Goal: Information Seeking & Learning: Learn about a topic

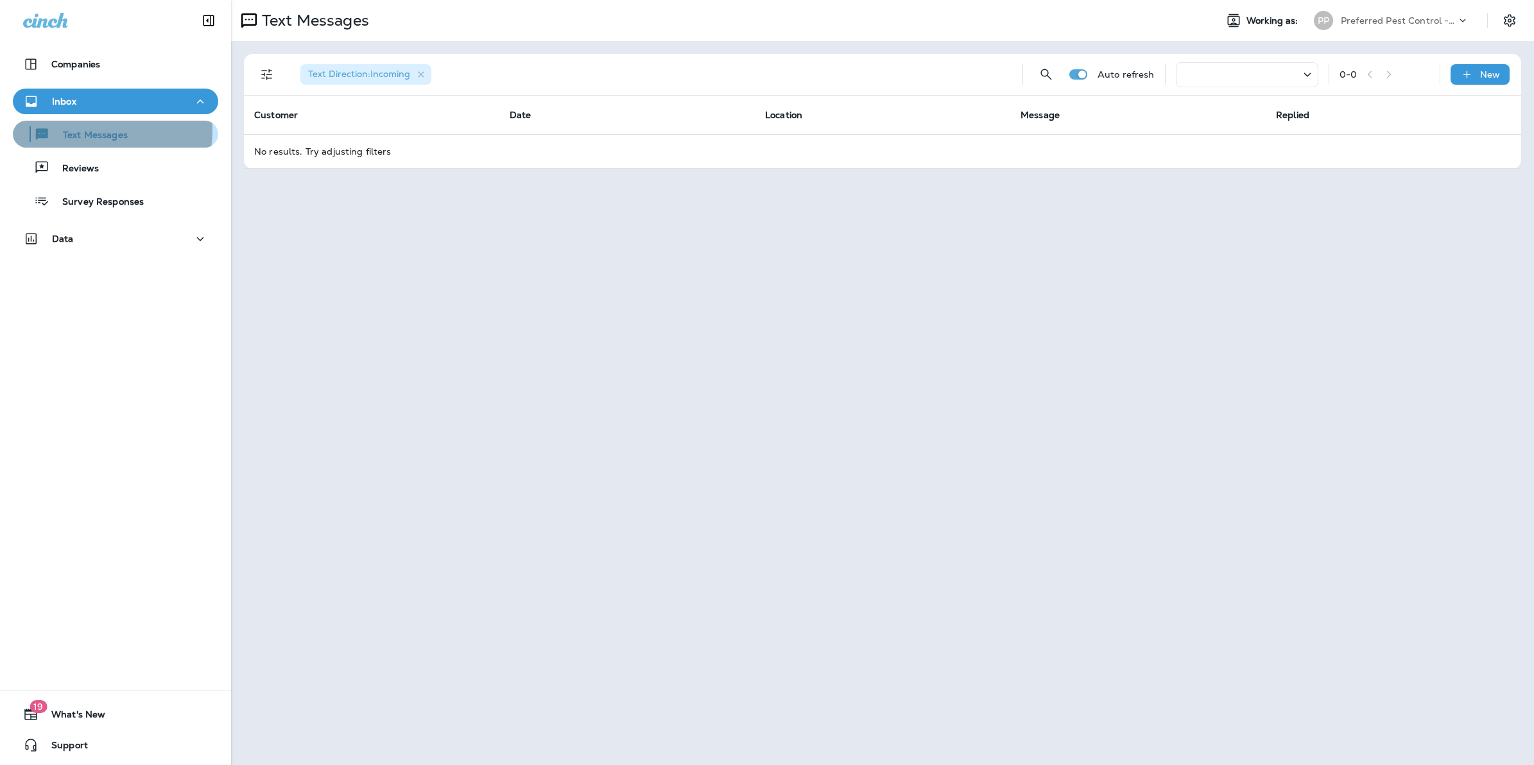
click at [68, 130] on p "Text Messages" at bounding box center [89, 136] width 78 height 12
click at [1239, 71] on div at bounding box center [1247, 74] width 142 height 25
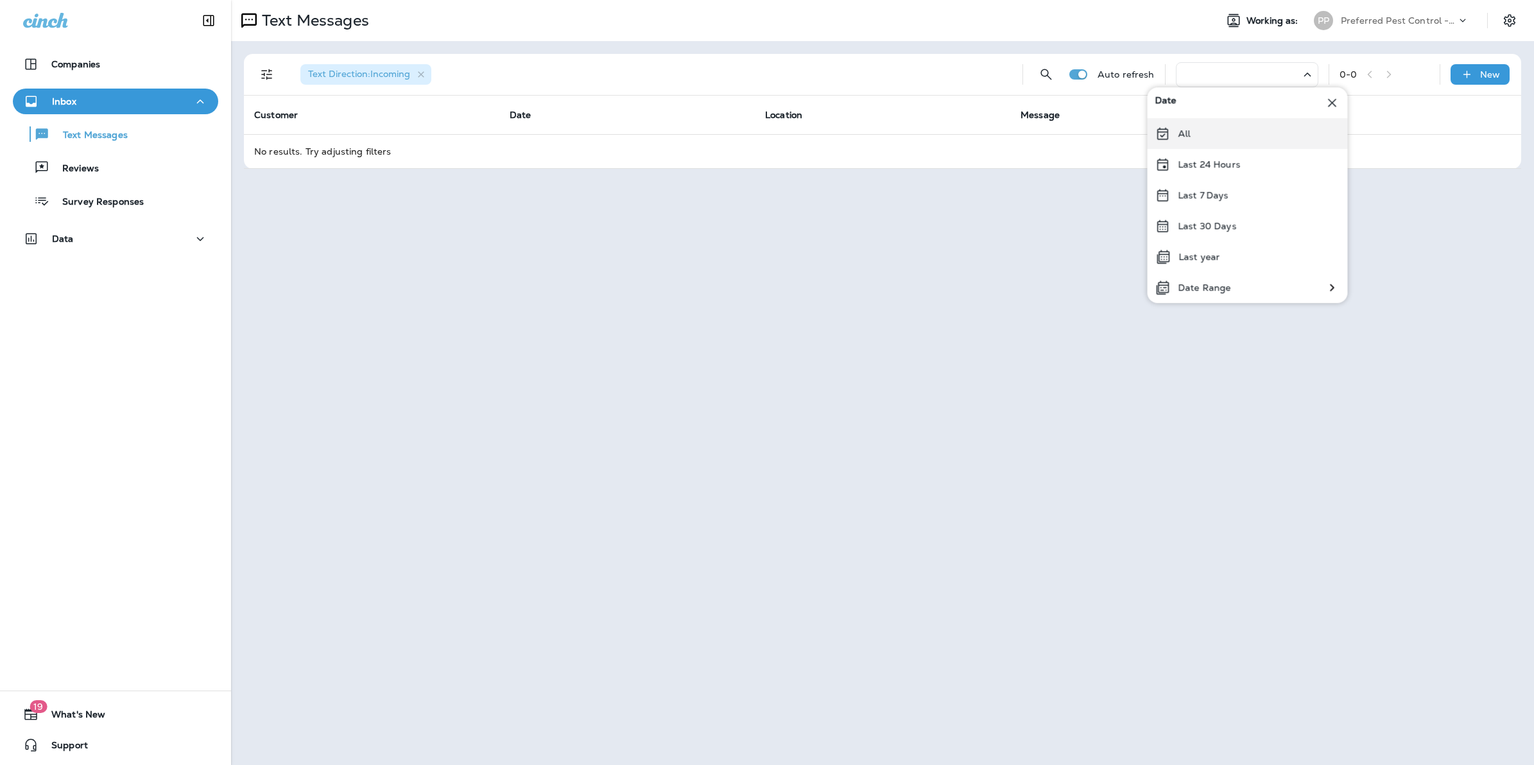
click at [1201, 138] on div "All" at bounding box center [1247, 133] width 200 height 31
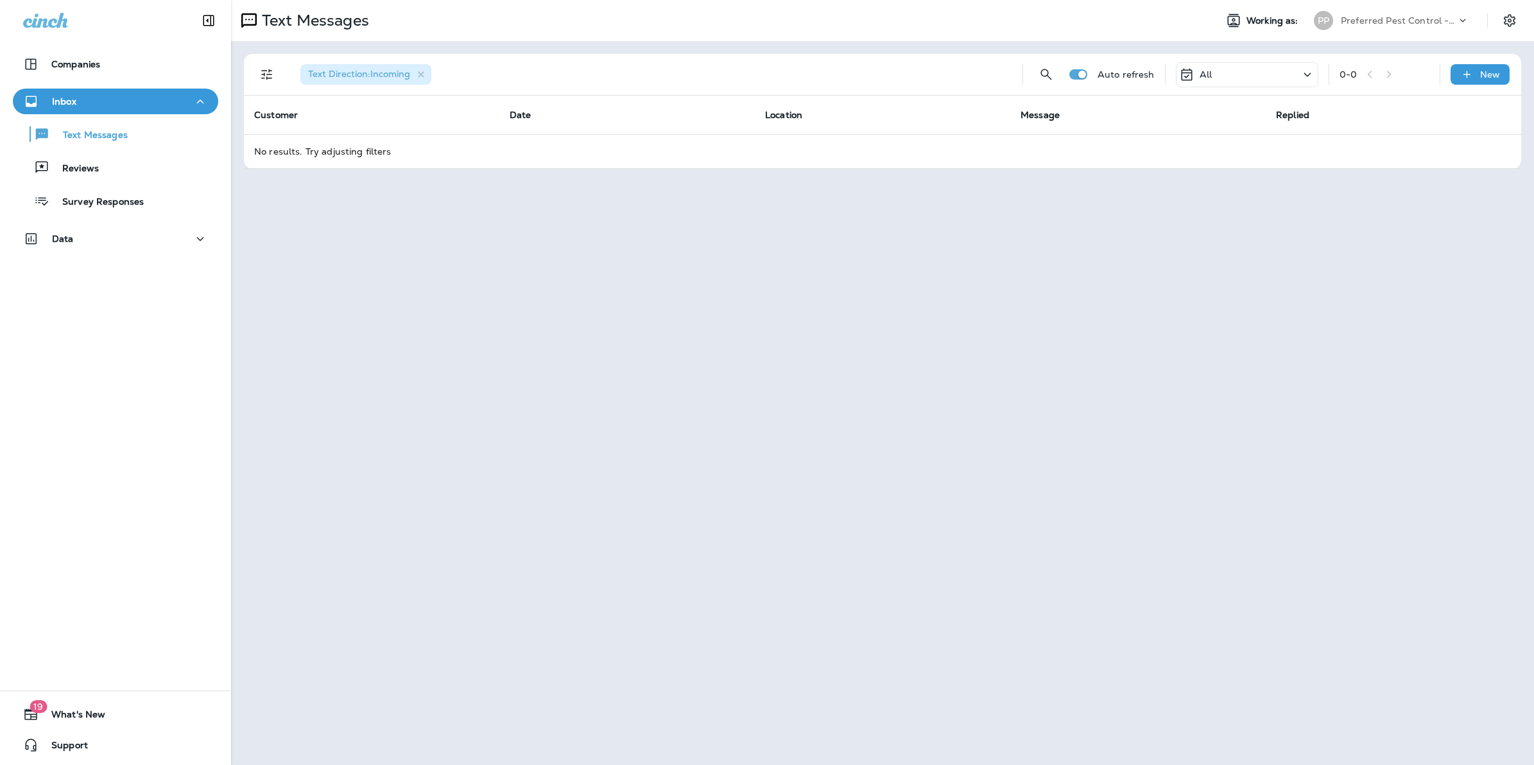
click at [264, 75] on icon "Filters" at bounding box center [266, 74] width 11 height 11
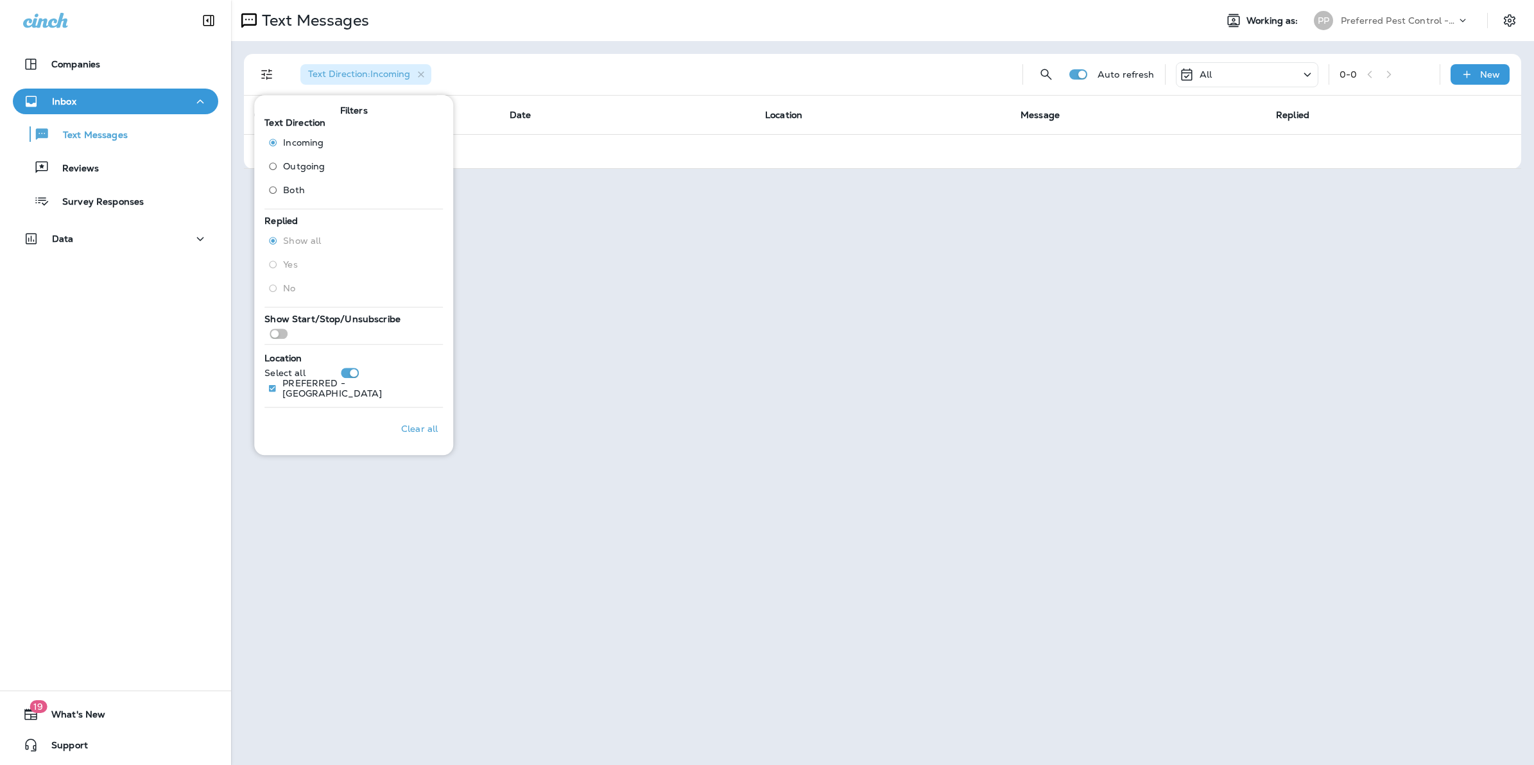
click at [295, 187] on span "Both" at bounding box center [294, 190] width 22 height 10
click at [710, 73] on div "Text Direction : Both" at bounding box center [651, 74] width 722 height 41
